Goal: Transaction & Acquisition: Purchase product/service

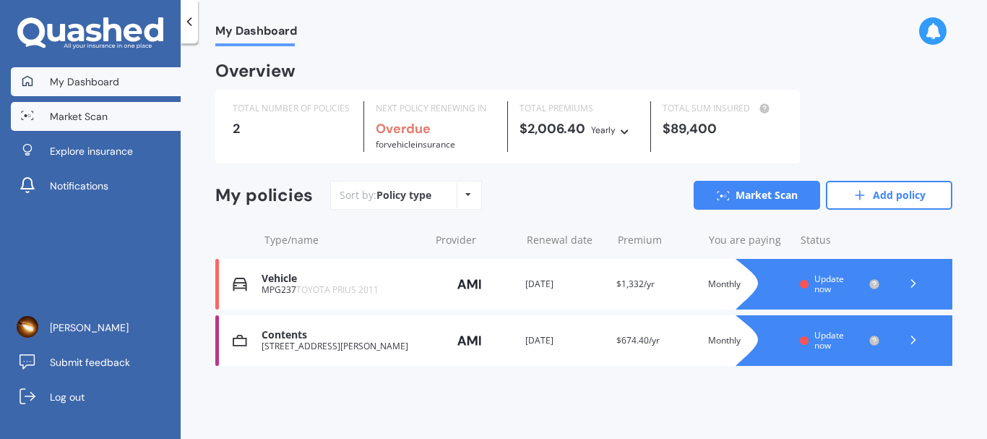
click at [124, 107] on link "Market Scan" at bounding box center [96, 116] width 170 height 29
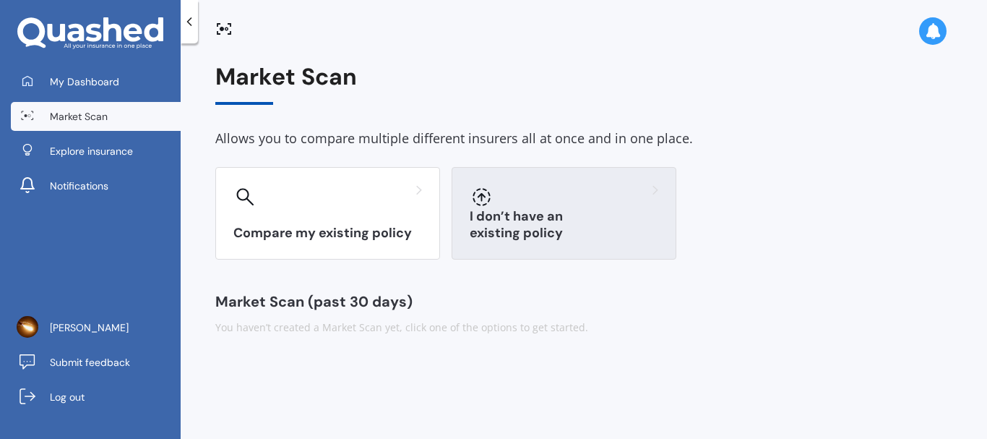
click at [506, 206] on div at bounding box center [564, 196] width 189 height 23
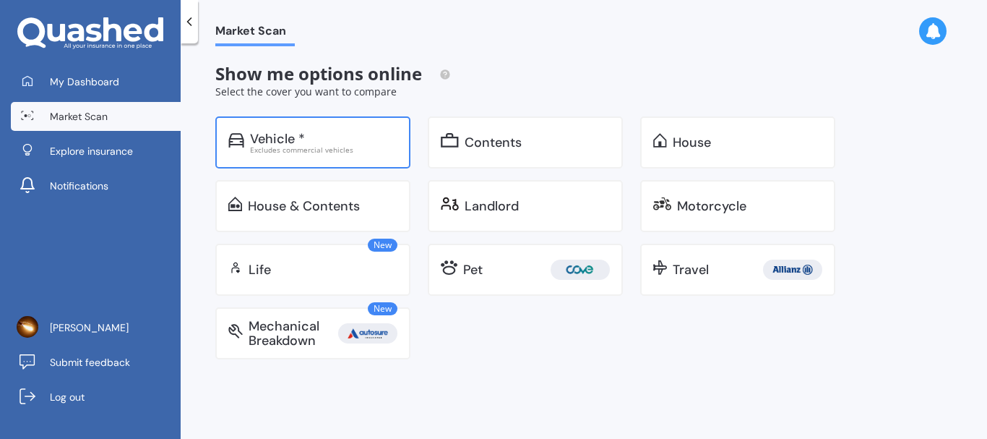
click at [337, 140] on div "Vehicle *" at bounding box center [323, 139] width 147 height 14
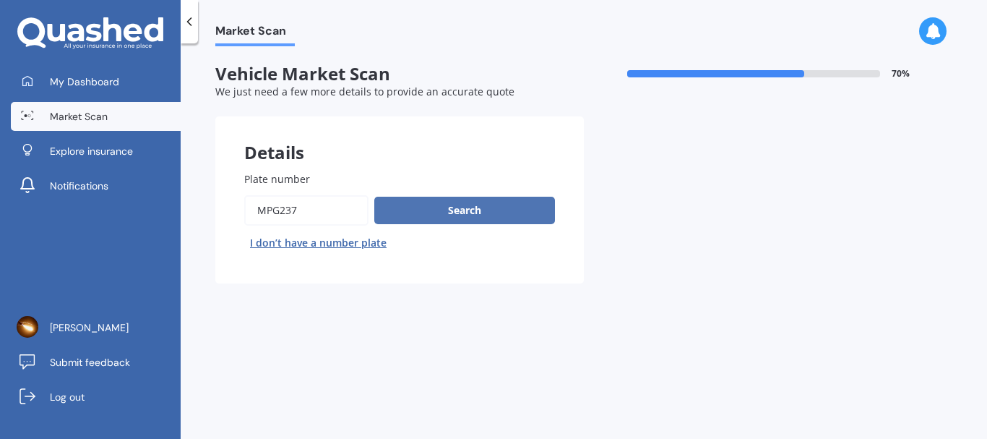
click at [426, 207] on button "Search" at bounding box center [464, 210] width 181 height 27
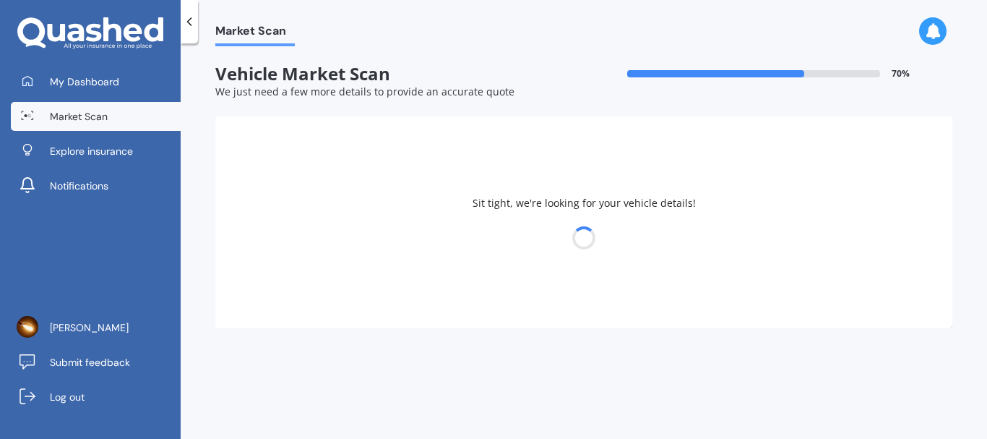
select select "TOYOTA"
select select "PRIUS"
select select "11"
select select "09"
select select "1994"
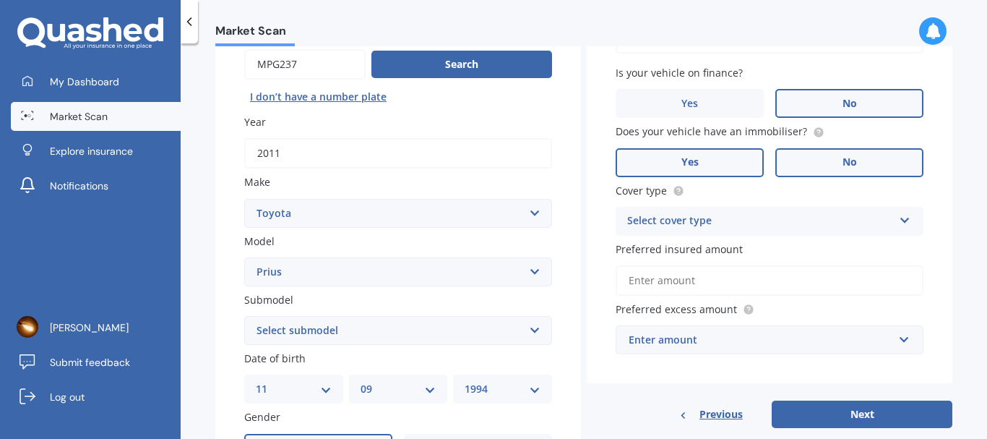
scroll to position [147, 0]
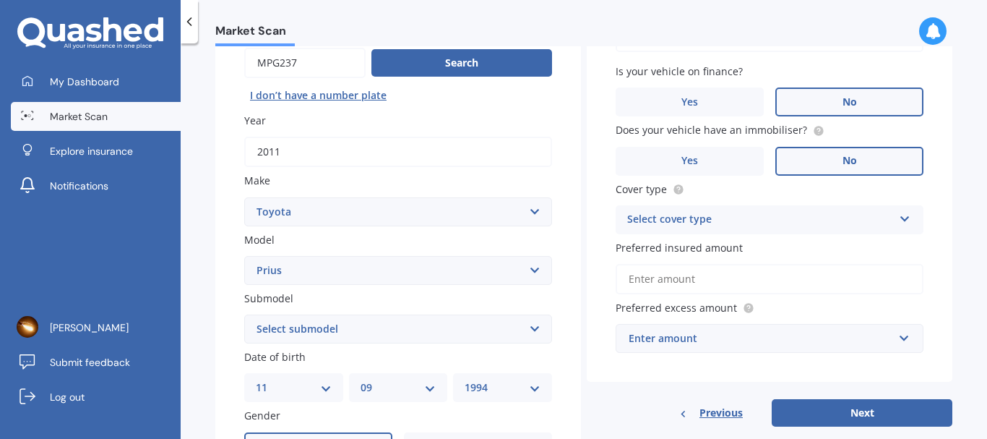
click at [676, 223] on div "Select cover type" at bounding box center [760, 219] width 266 height 17
click at [661, 254] on span "Comprehensive" at bounding box center [666, 248] width 77 height 14
click at [679, 271] on input "Preferred insured amount" at bounding box center [770, 279] width 308 height 30
type input "$9,000"
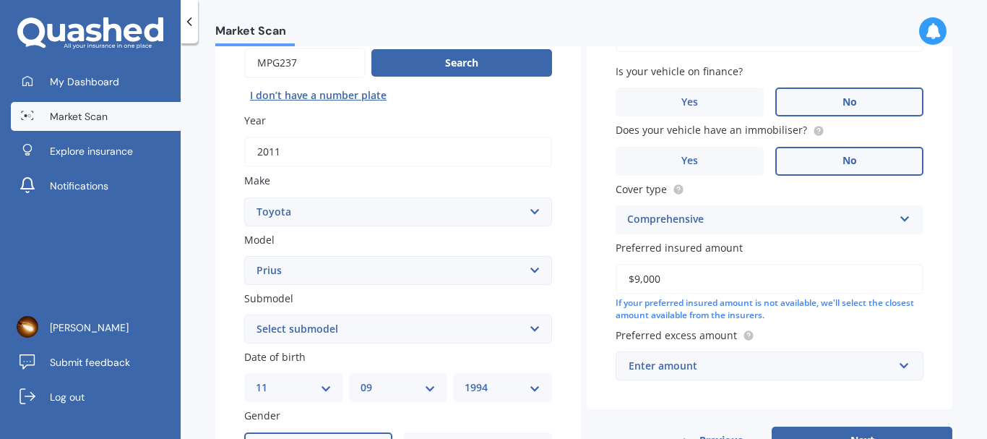
click at [644, 359] on div "Enter amount" at bounding box center [761, 366] width 265 height 16
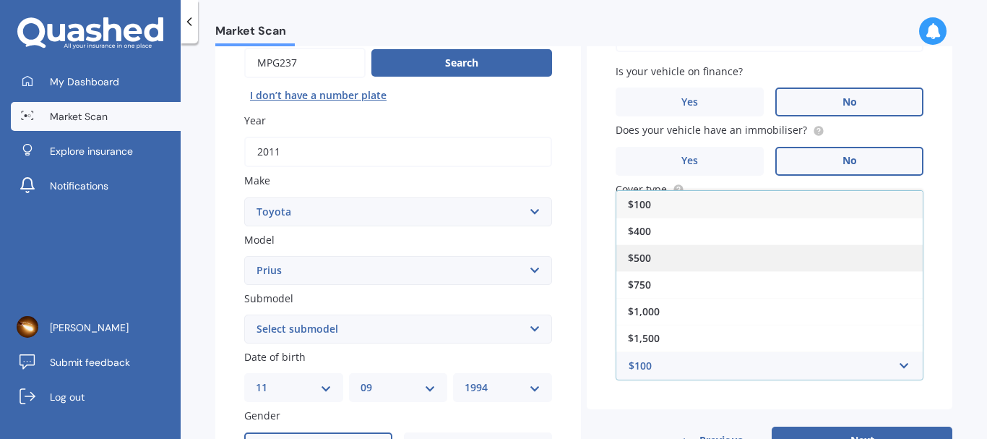
click at [666, 255] on div "$500" at bounding box center [769, 257] width 306 height 27
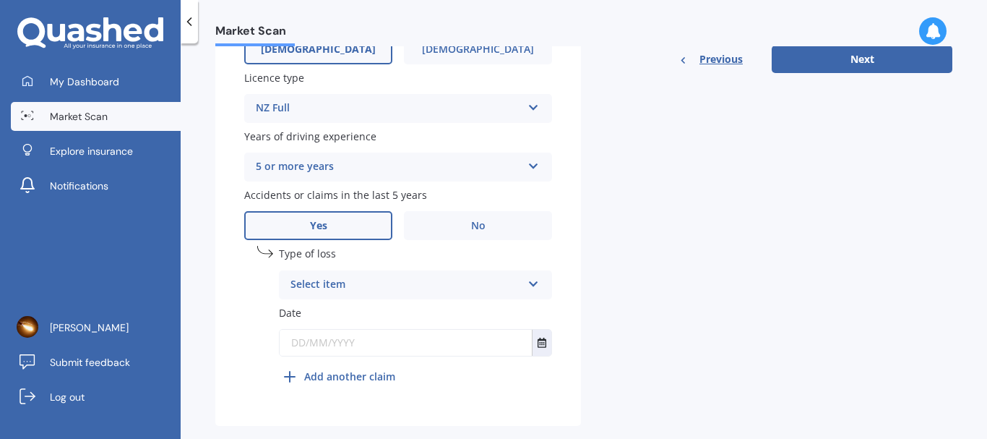
scroll to position [545, 0]
click at [445, 236] on label "No" at bounding box center [478, 224] width 148 height 29
click at [0, 0] on input "No" at bounding box center [0, 0] width 0 height 0
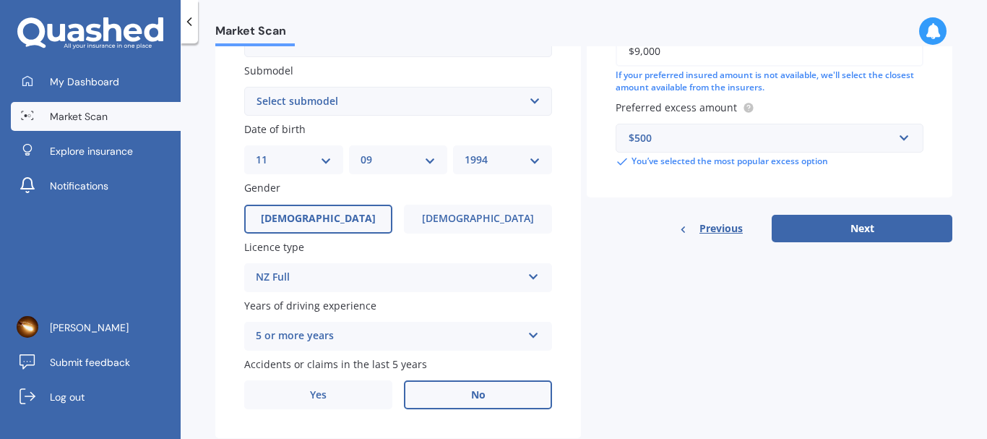
scroll to position [364, 0]
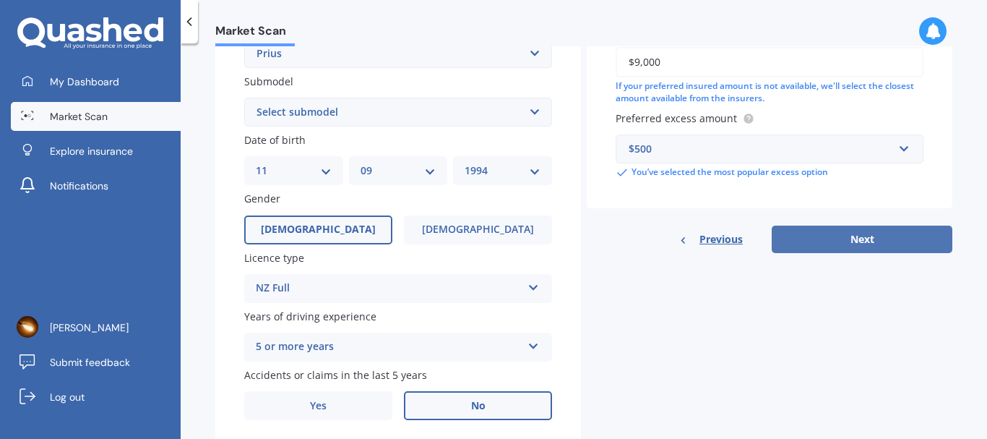
click at [854, 239] on button "Next" at bounding box center [862, 238] width 181 height 27
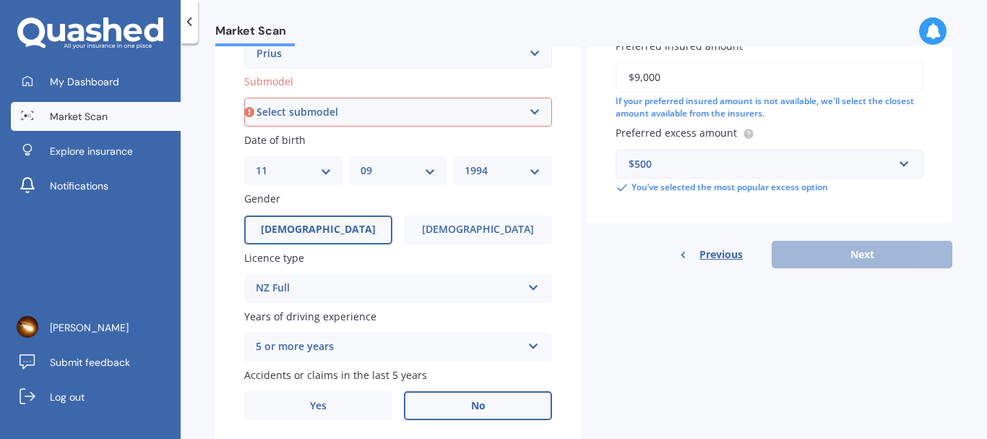
click at [340, 116] on select "Select submodel (All other) Hybrid" at bounding box center [398, 112] width 308 height 29
select select "HYBRID"
click at [244, 98] on select "Select submodel (All other) Hybrid" at bounding box center [398, 112] width 308 height 29
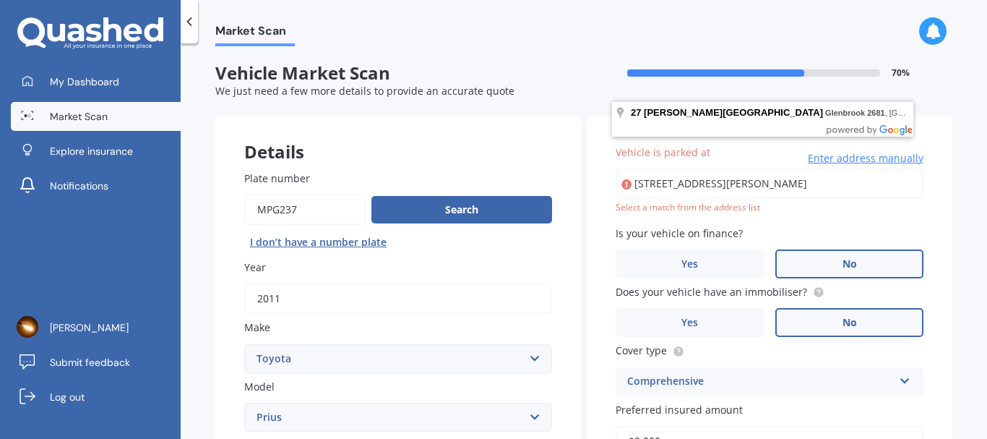
scroll to position [0, 0]
drag, startPoint x: 809, startPoint y: 190, endPoint x: 604, endPoint y: 183, distance: 205.4
click at [604, 183] on div "Vehicle is parked at [STREET_ADDRESS][PERSON_NAME] Enter address manually Selec…" at bounding box center [770, 351] width 366 height 471
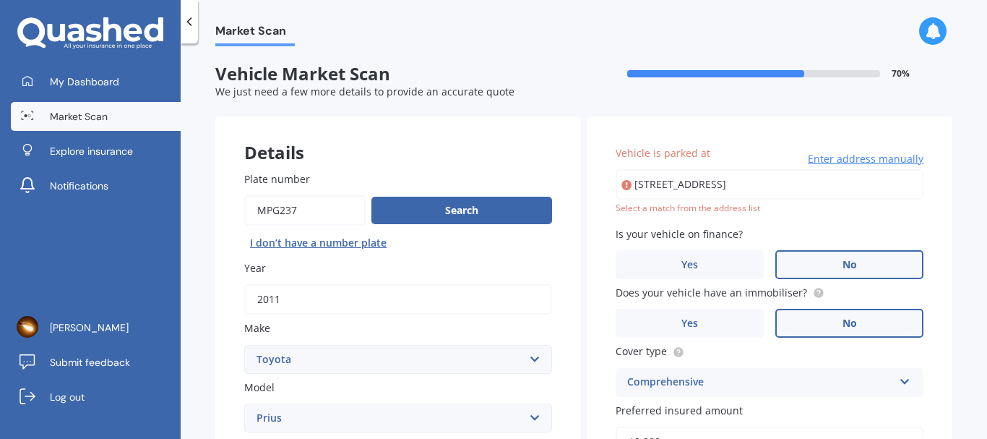
type input "[STREET_ADDRESS]"
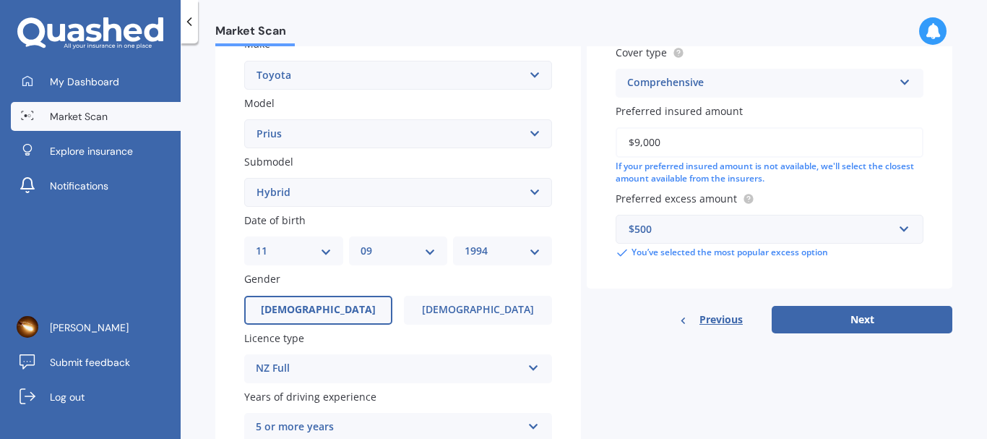
scroll to position [285, 0]
click at [798, 312] on button "Next" at bounding box center [862, 317] width 181 height 27
select select "11"
select select "09"
select select "1994"
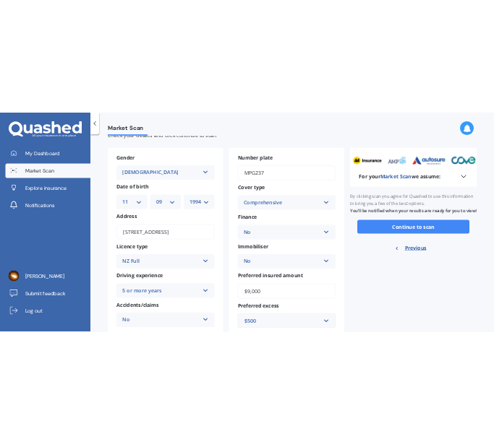
scroll to position [0, 0]
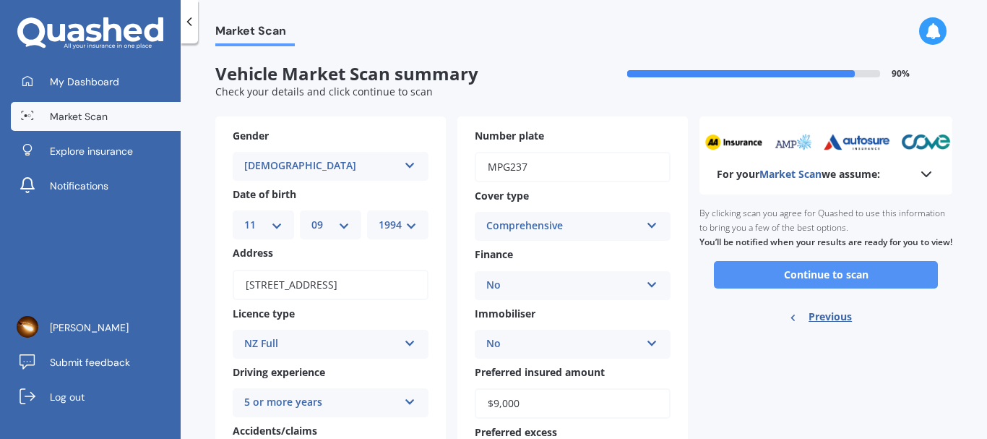
click at [755, 287] on button "Continue to scan" at bounding box center [826, 274] width 224 height 27
